Goal: Use online tool/utility: Utilize a website feature to perform a specific function

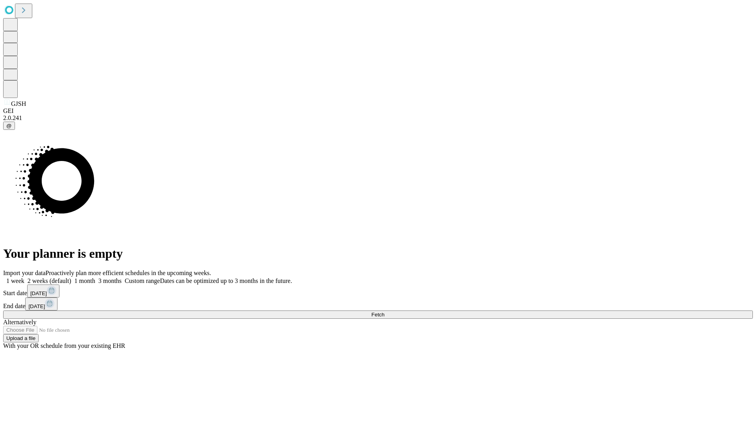
click at [384, 312] on span "Fetch" at bounding box center [377, 315] width 13 height 6
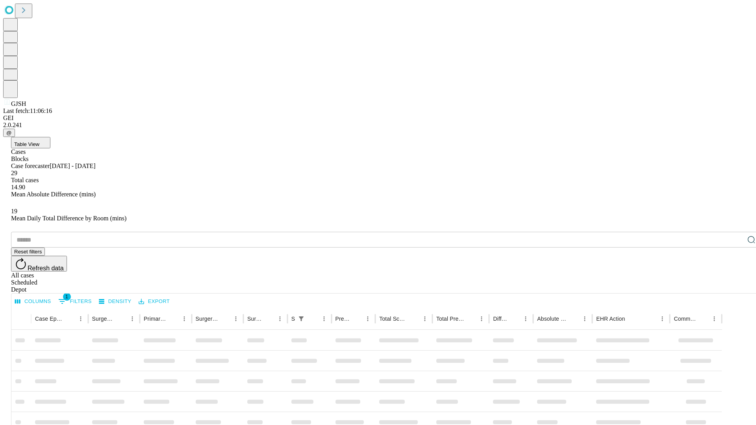
click at [39, 141] on span "Table View" at bounding box center [26, 144] width 25 height 6
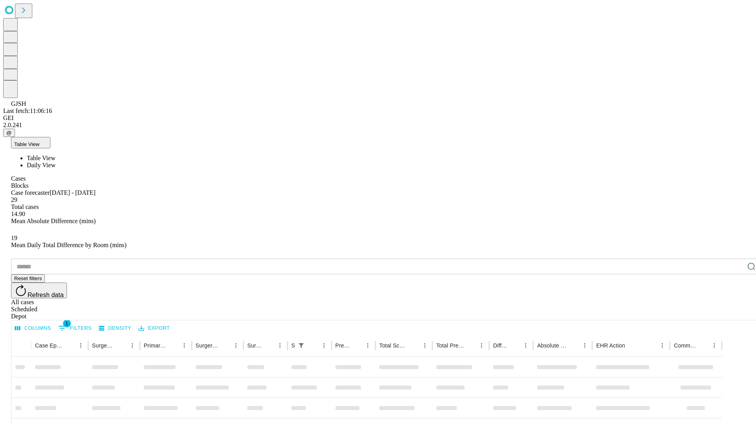
click at [55, 162] on span "Daily View" at bounding box center [41, 165] width 29 height 7
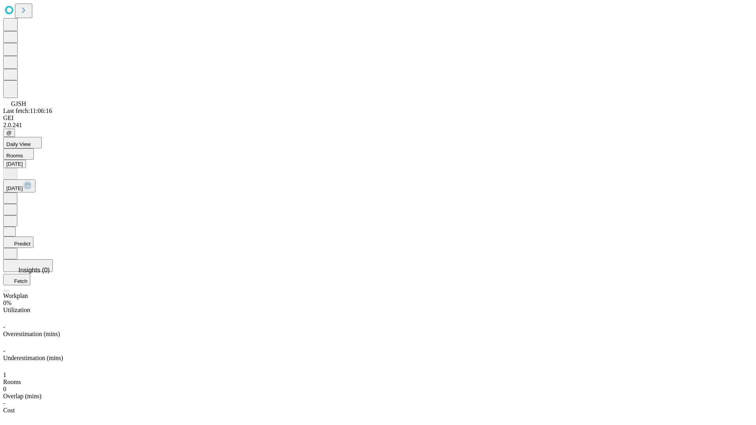
click at [33, 237] on button "Predict" at bounding box center [18, 242] width 30 height 11
